Goal: Task Accomplishment & Management: Manage account settings

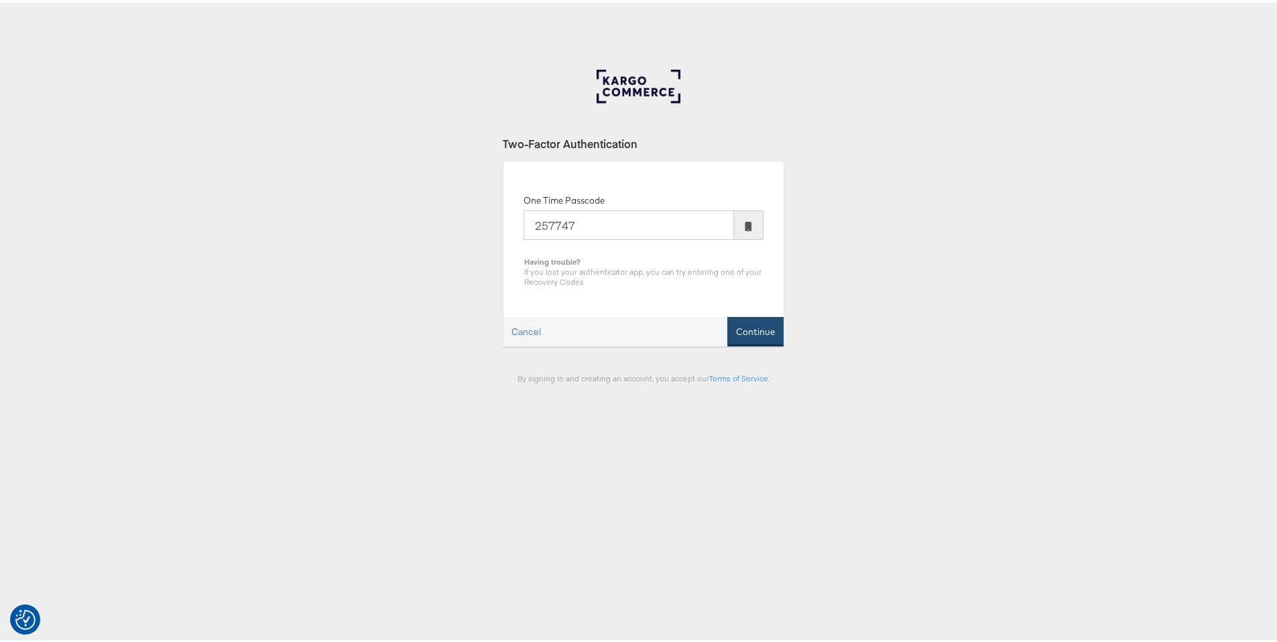
type input "257747"
click at [741, 324] on button "Continue" at bounding box center [755, 329] width 56 height 30
